Goal: Task Accomplishment & Management: Complete application form

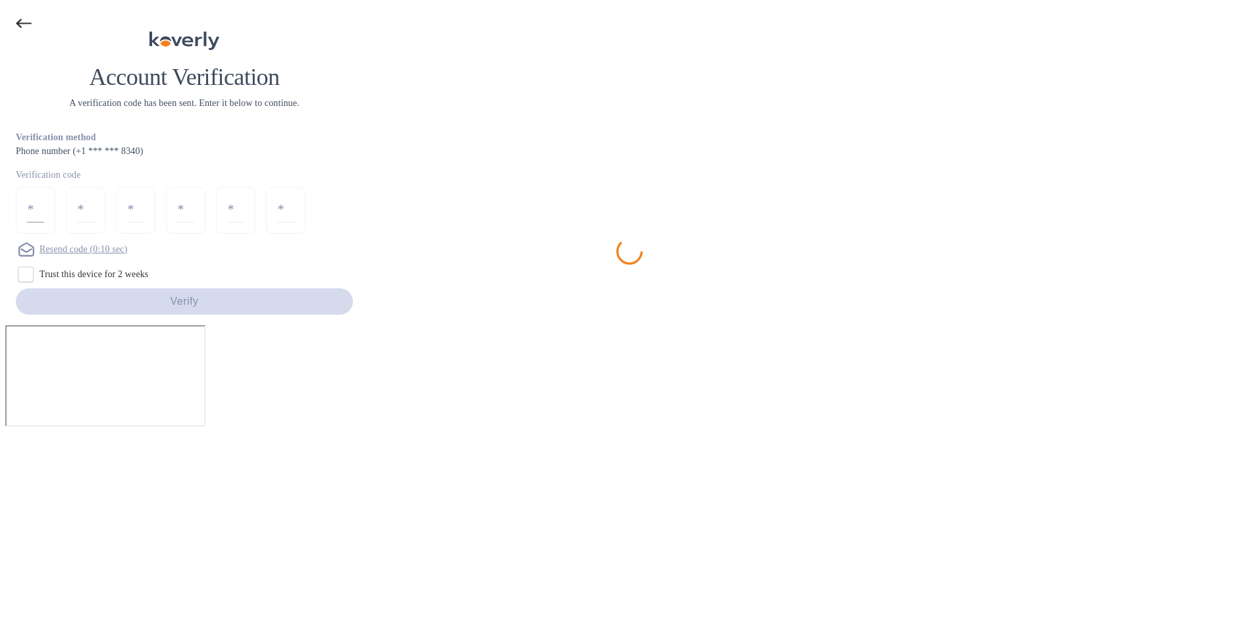
click at [44, 223] on input "number" at bounding box center [35, 210] width 17 height 24
type input "7"
type input "1"
type input "7"
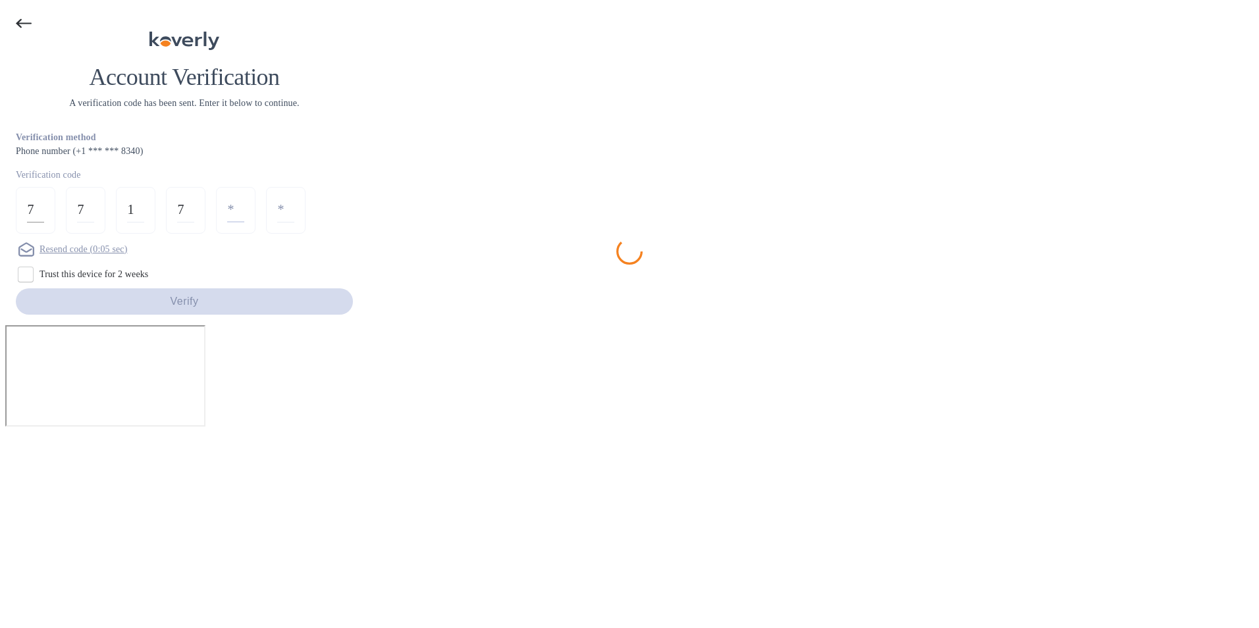
type input "5"
type input "2"
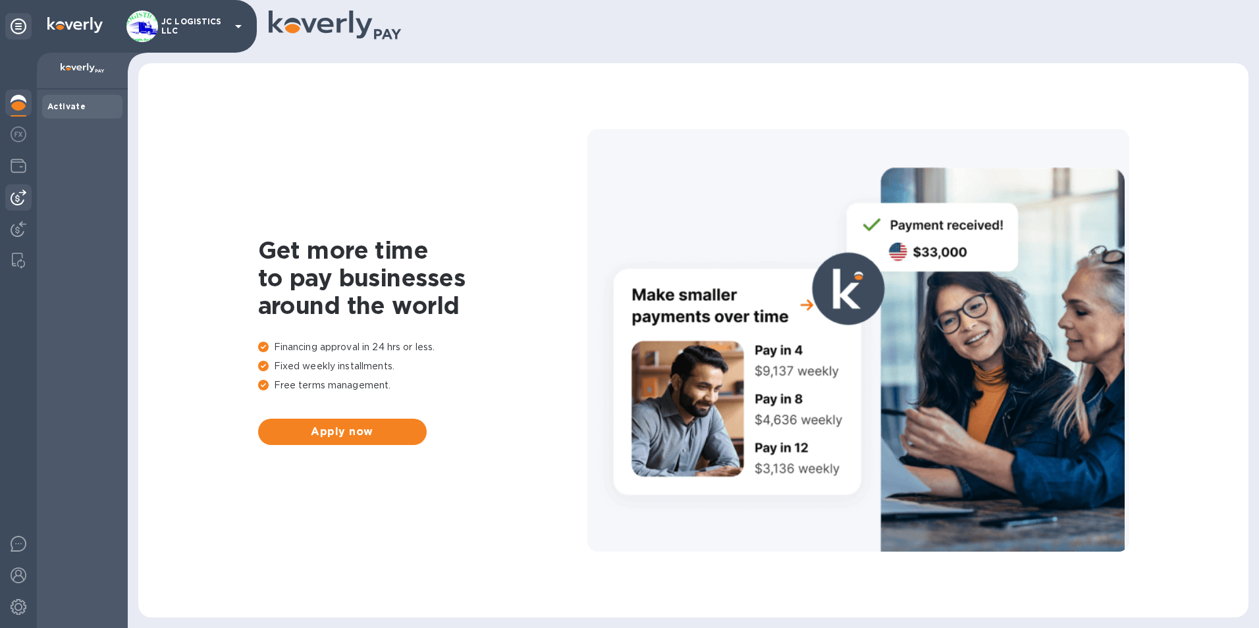
click at [16, 198] on img at bounding box center [19, 198] width 16 height 16
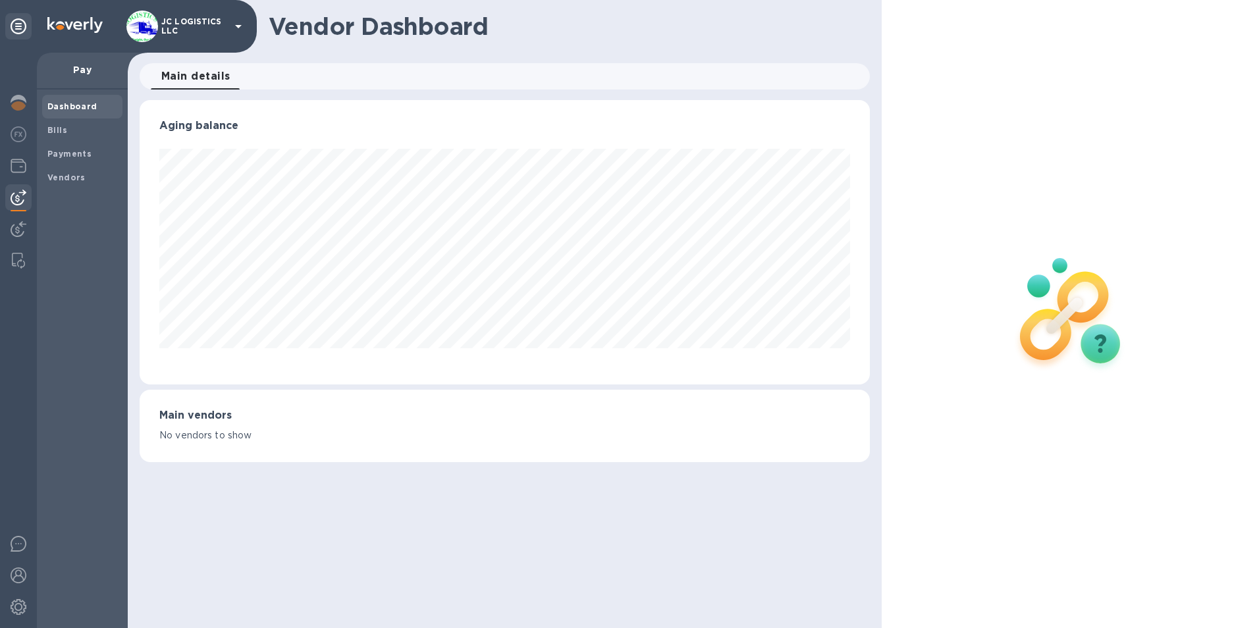
scroll to position [284, 731]
click at [74, 176] on b "Vendors" at bounding box center [66, 178] width 38 height 10
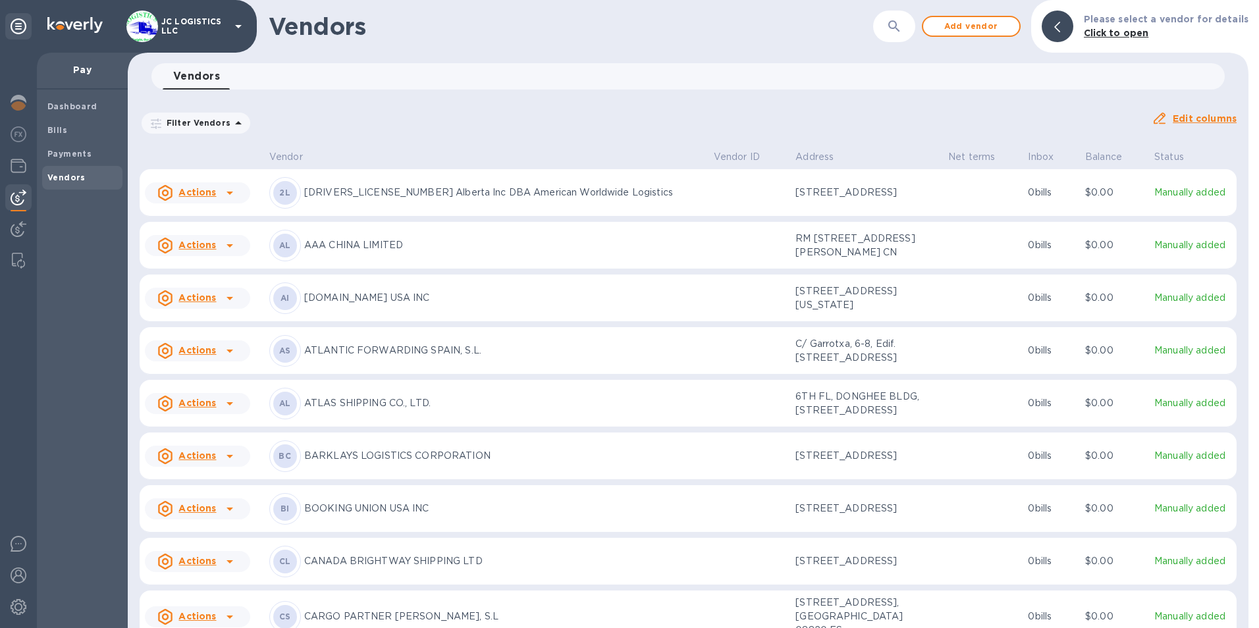
click at [365, 252] on p "AAA CHINA LIMITED" at bounding box center [503, 245] width 399 height 14
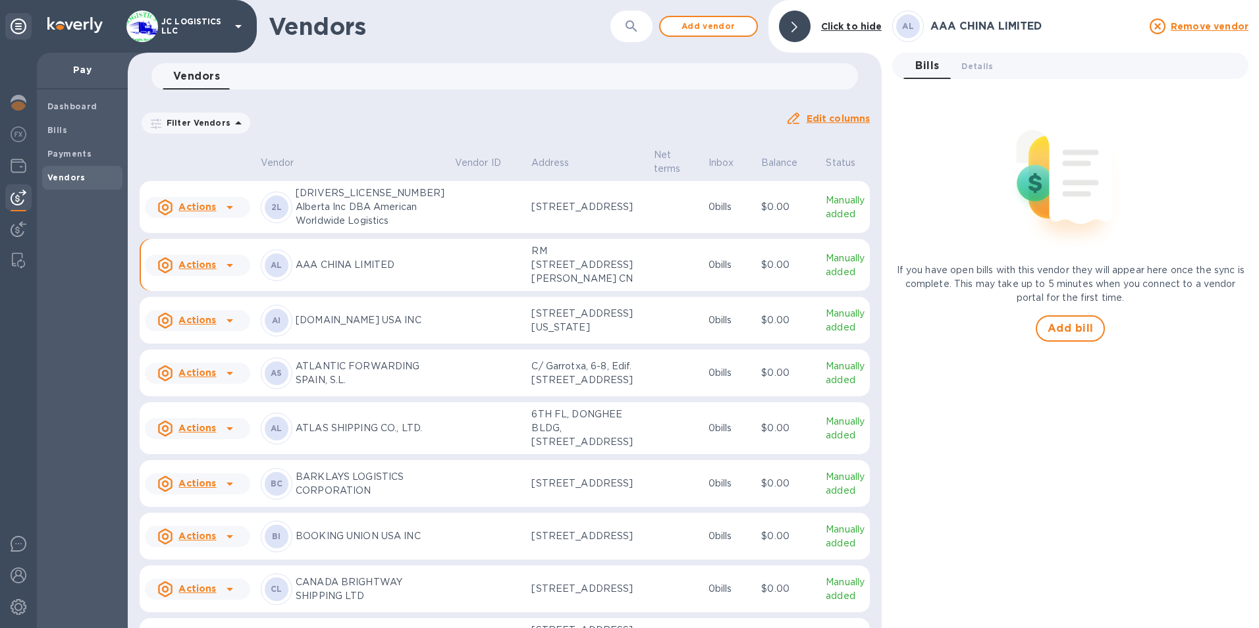
click at [228, 273] on icon at bounding box center [230, 265] width 16 height 16
click at [221, 365] on b "Add new bill" at bounding box center [212, 366] width 61 height 11
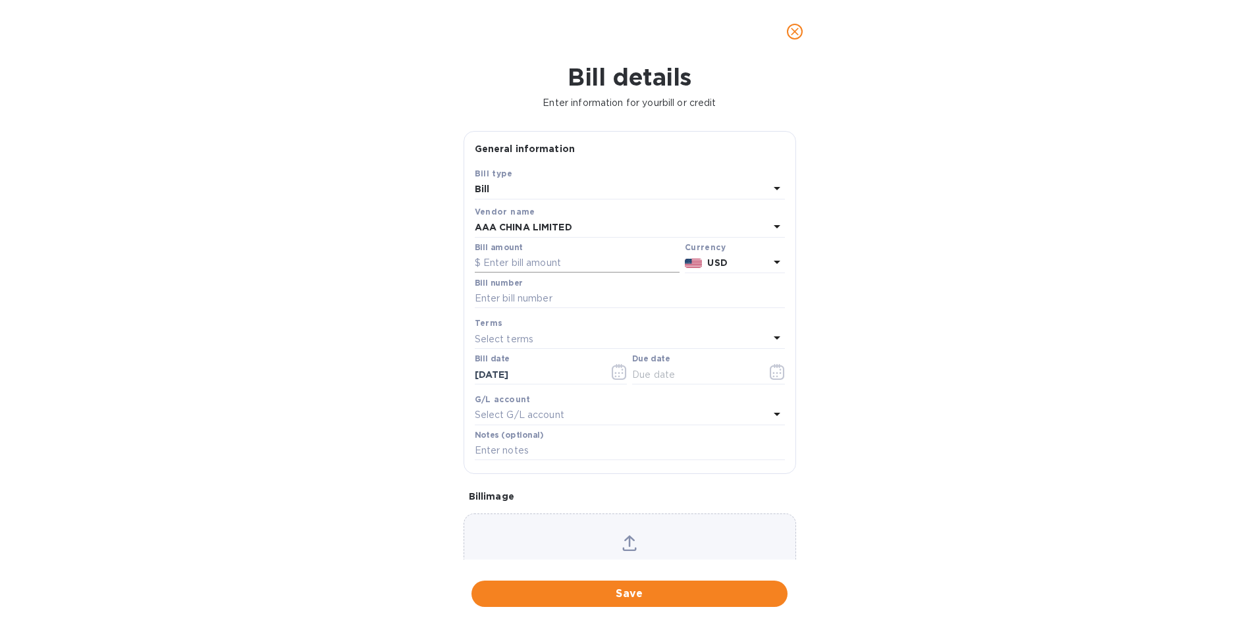
click at [498, 263] on input "text" at bounding box center [577, 263] width 205 height 20
type input "2,050.00"
click at [478, 298] on input "text" at bounding box center [630, 299] width 310 height 20
type input "debit#382"
click at [773, 371] on icon "button" at bounding box center [777, 372] width 15 height 16
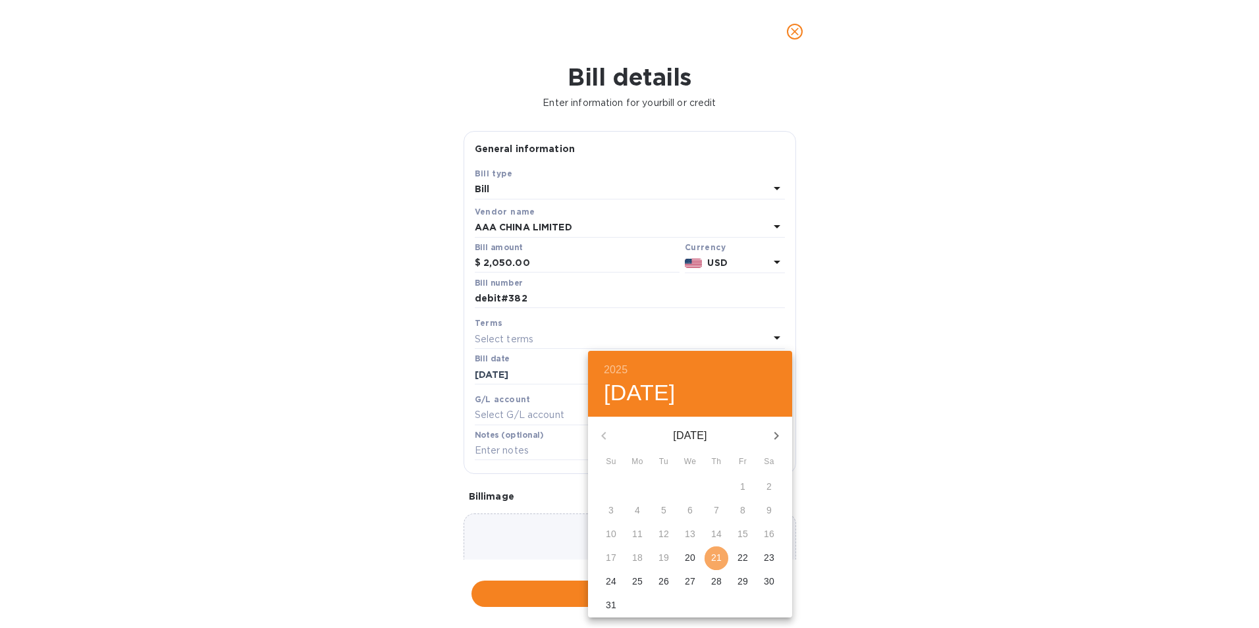
click at [720, 558] on p "21" at bounding box center [716, 557] width 11 height 13
type input "[DATE]"
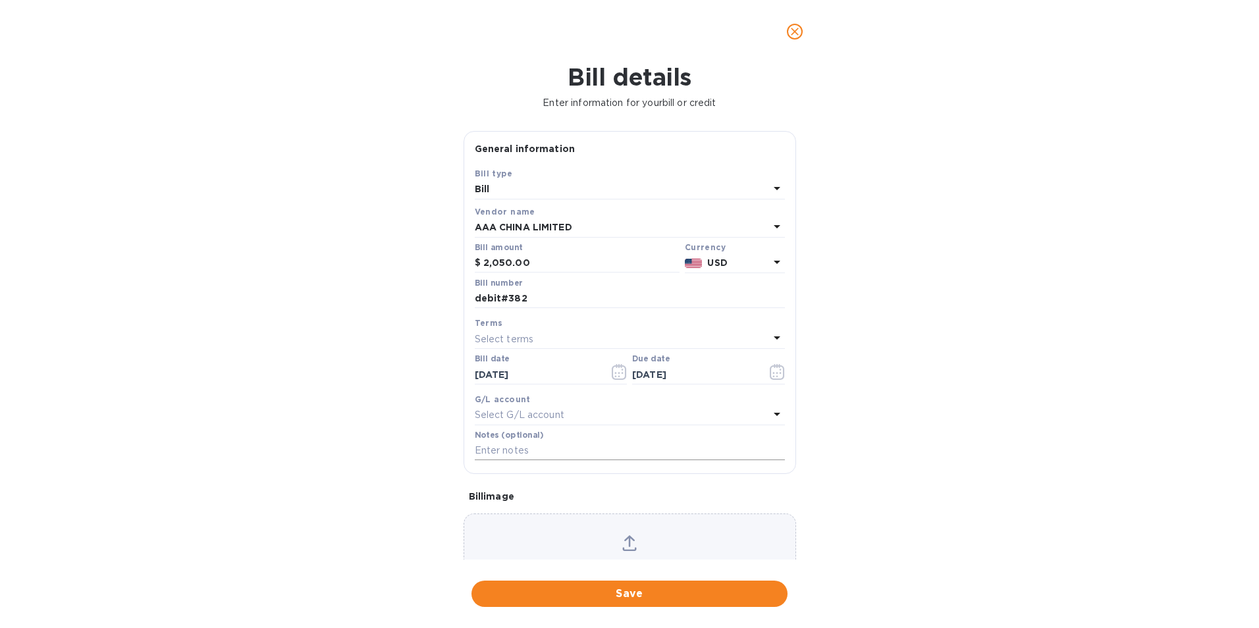
click at [545, 452] on input "text" at bounding box center [630, 451] width 310 height 20
type input "6106"
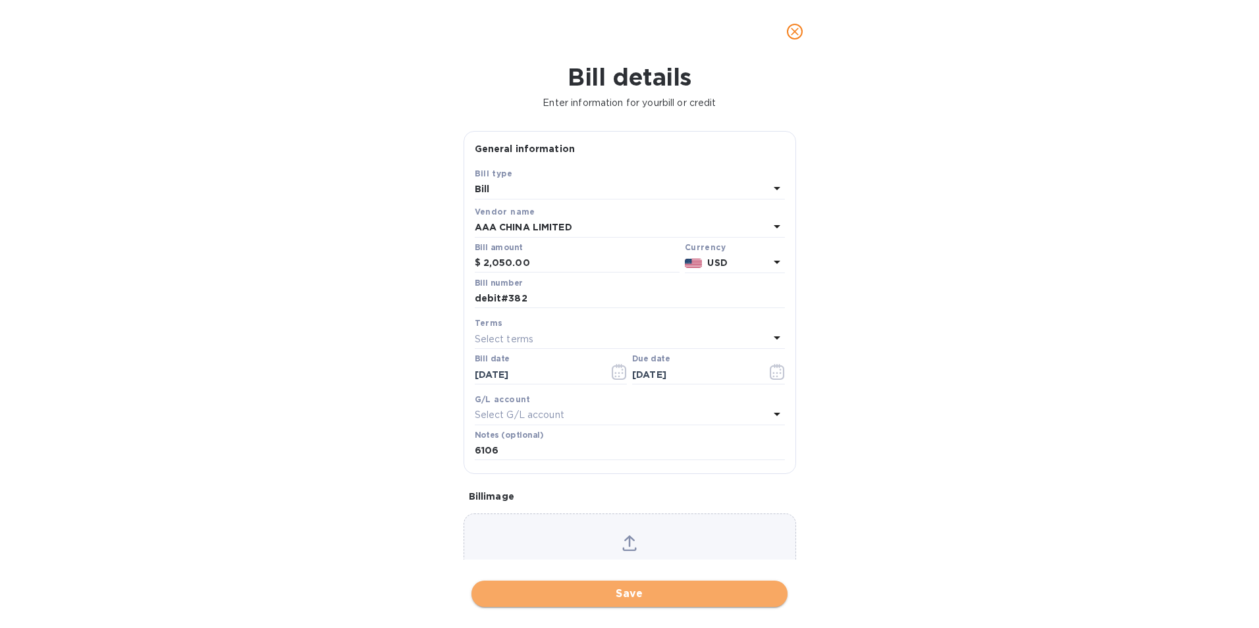
click at [629, 597] on span "Save" at bounding box center [629, 594] width 295 height 16
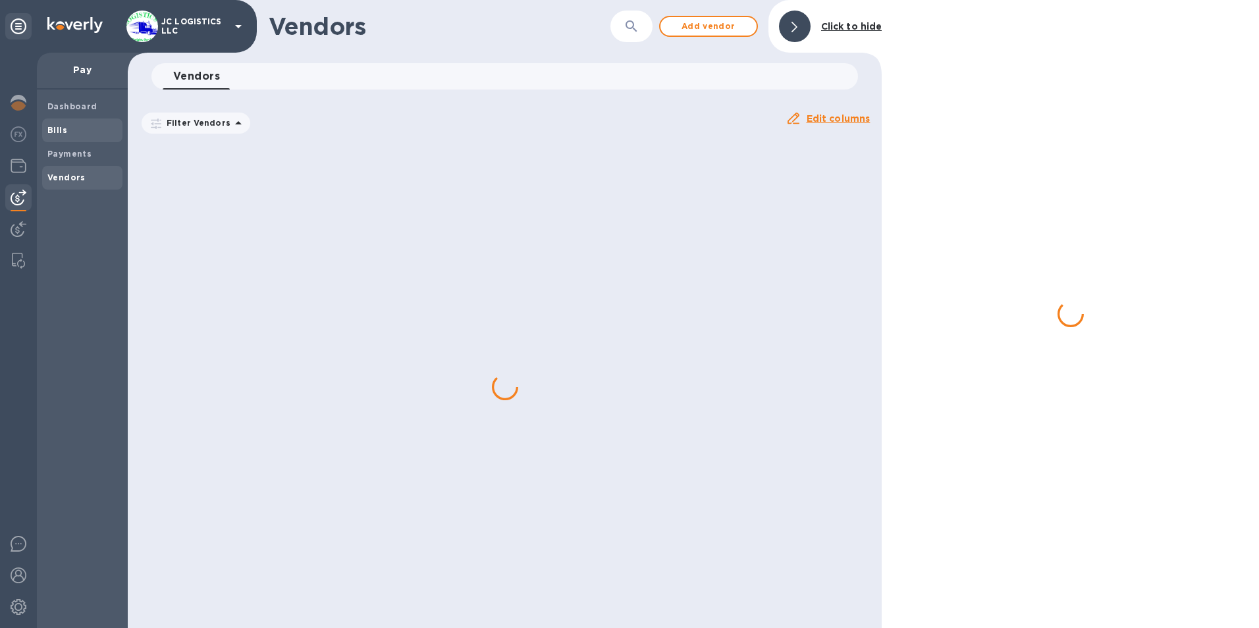
click at [62, 127] on b "Bills" at bounding box center [57, 130] width 20 height 10
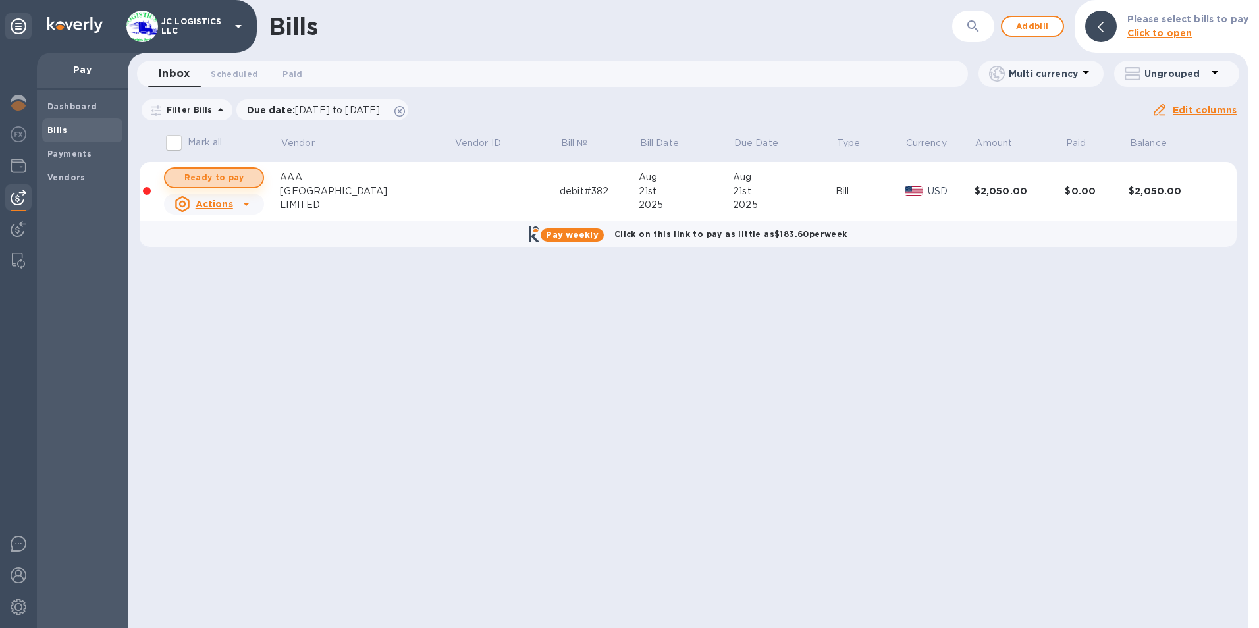
click at [210, 175] on span "Ready to pay" at bounding box center [214, 178] width 76 height 16
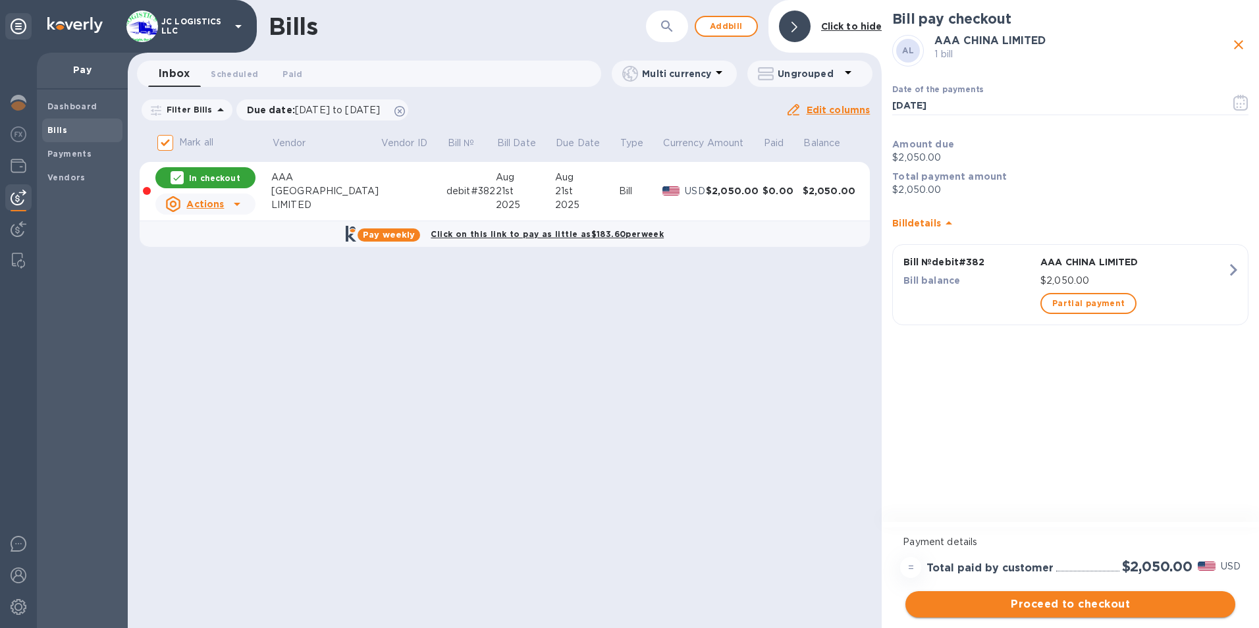
click at [1035, 599] on span "Proceed to checkout" at bounding box center [1070, 605] width 309 height 16
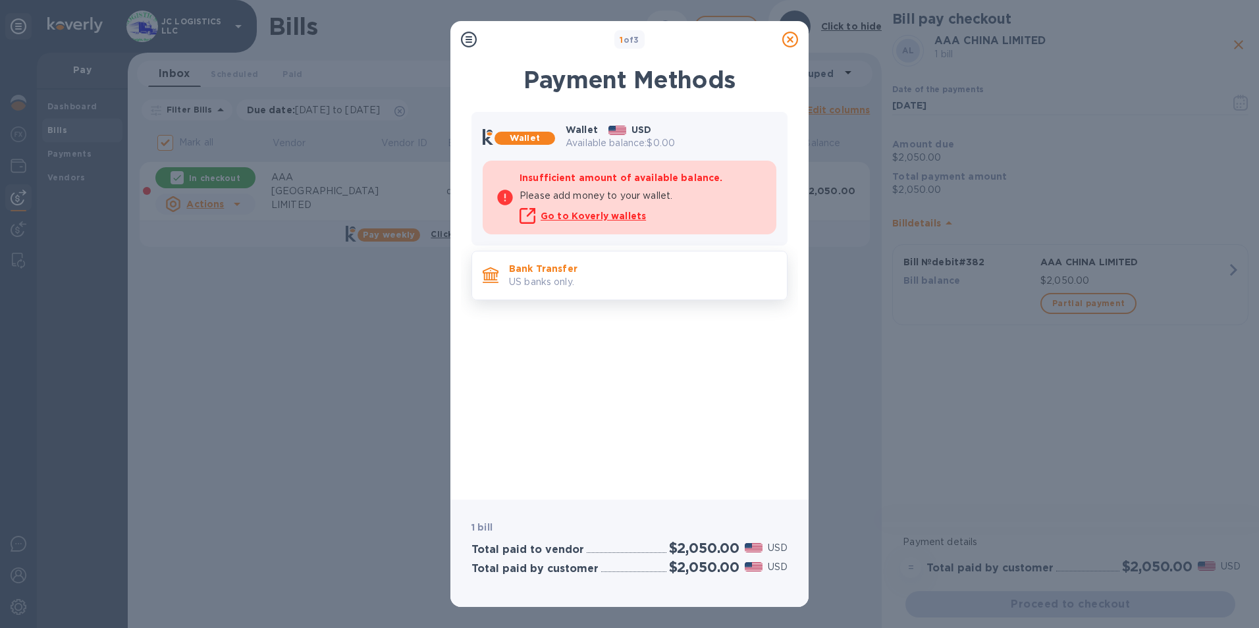
click at [600, 263] on p "Bank Transfer" at bounding box center [642, 268] width 267 height 13
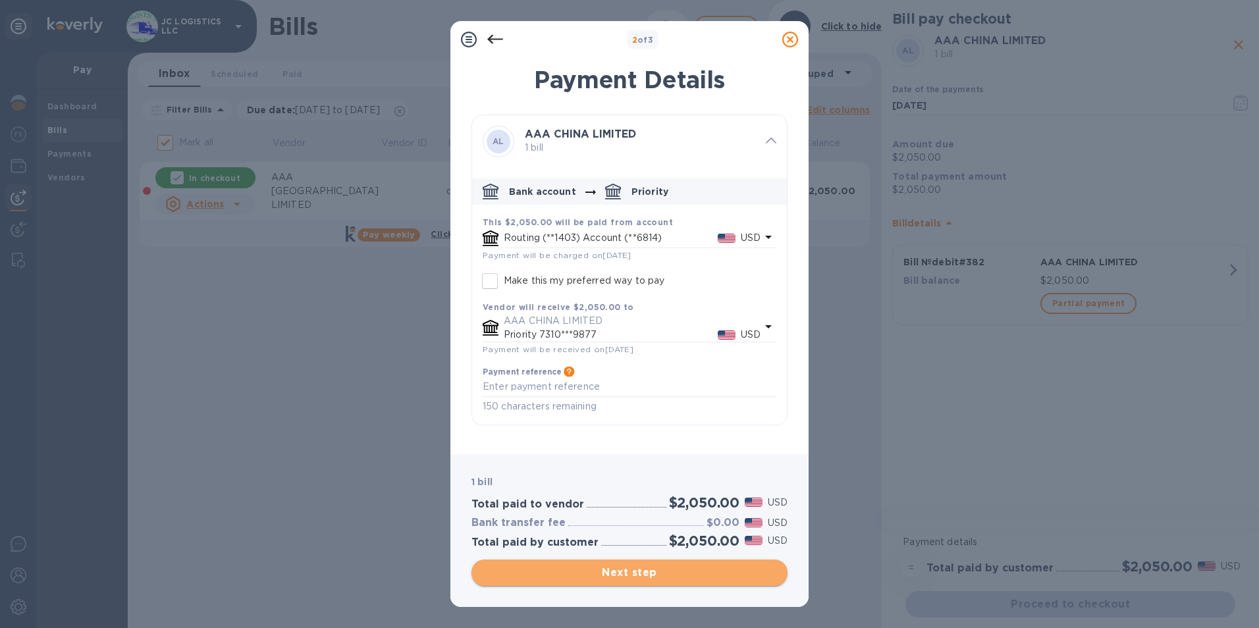
click at [639, 566] on span "Next step" at bounding box center [629, 573] width 295 height 16
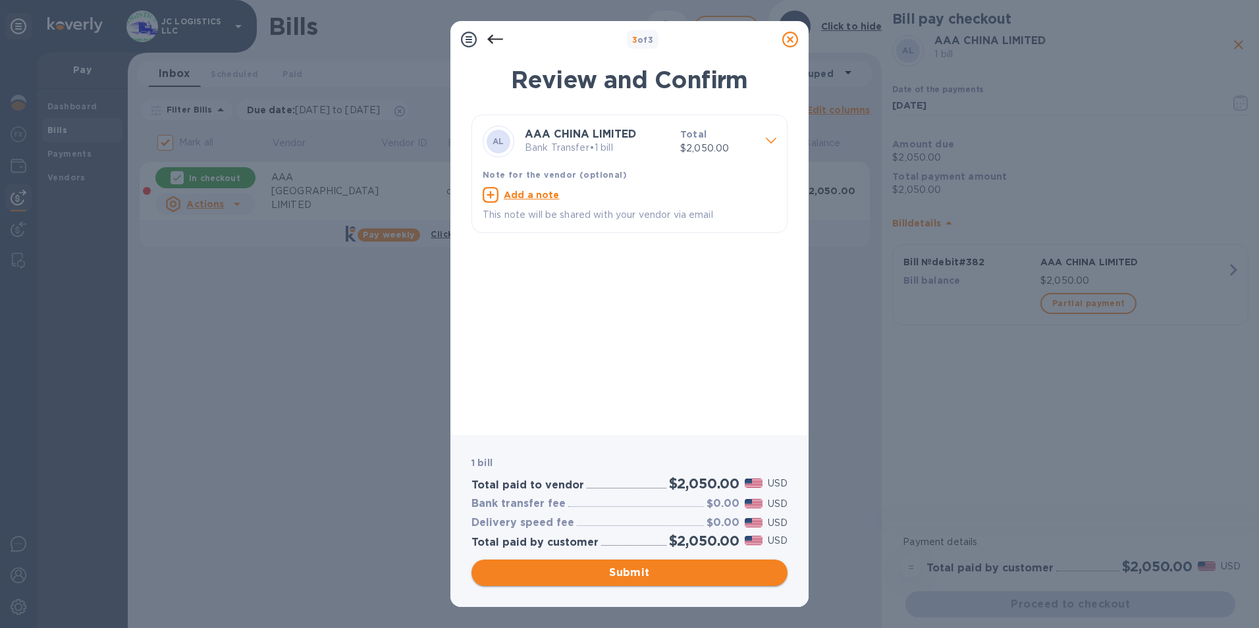
click at [635, 571] on span "Submit" at bounding box center [629, 573] width 295 height 16
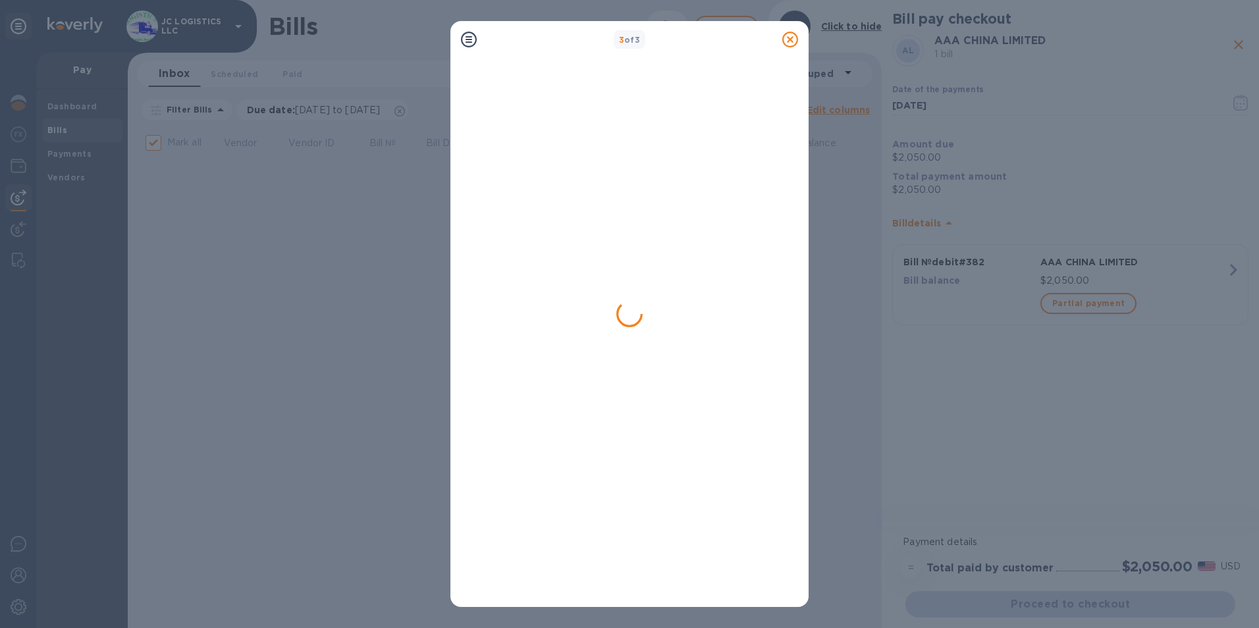
checkbox input "false"
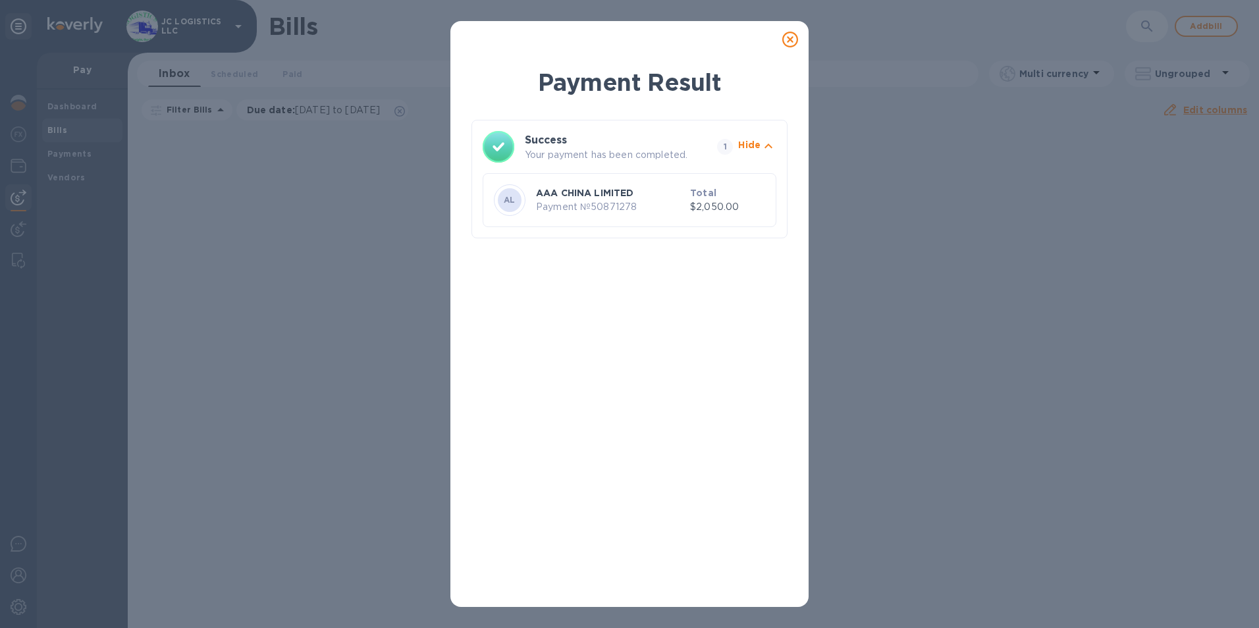
click at [787, 36] on icon at bounding box center [790, 40] width 16 height 16
